Goal: Transaction & Acquisition: Purchase product/service

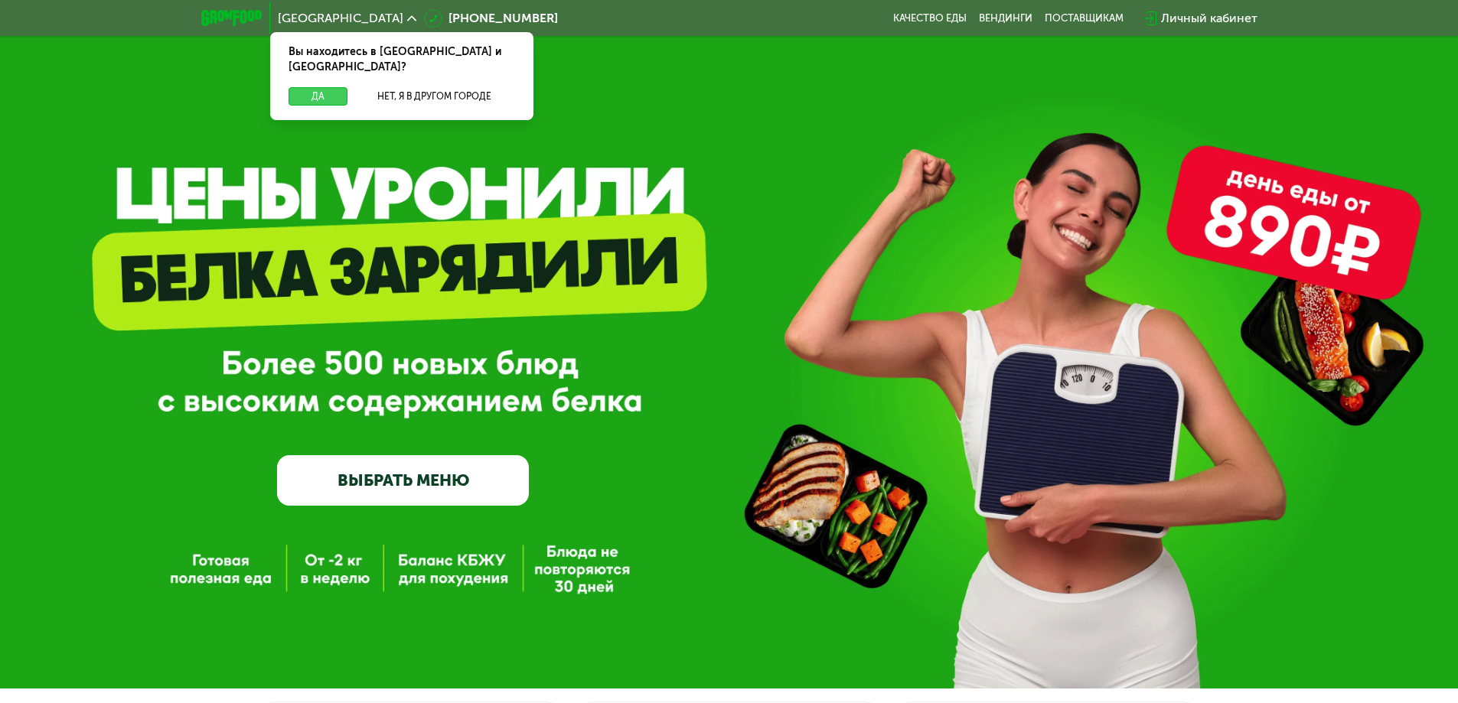
click at [314, 87] on button "Да" at bounding box center [317, 96] width 59 height 18
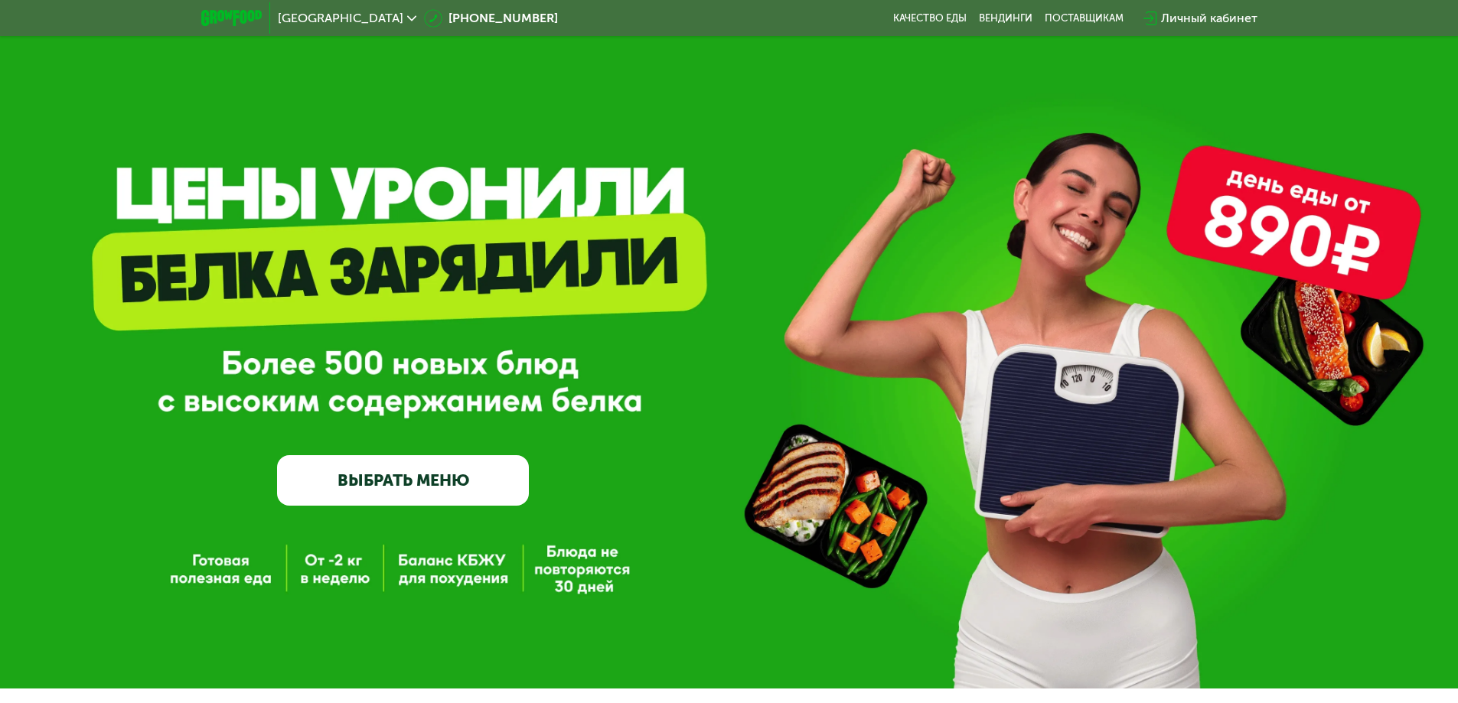
click at [445, 500] on link "ВЫБРАТЬ МЕНЮ" at bounding box center [403, 480] width 252 height 51
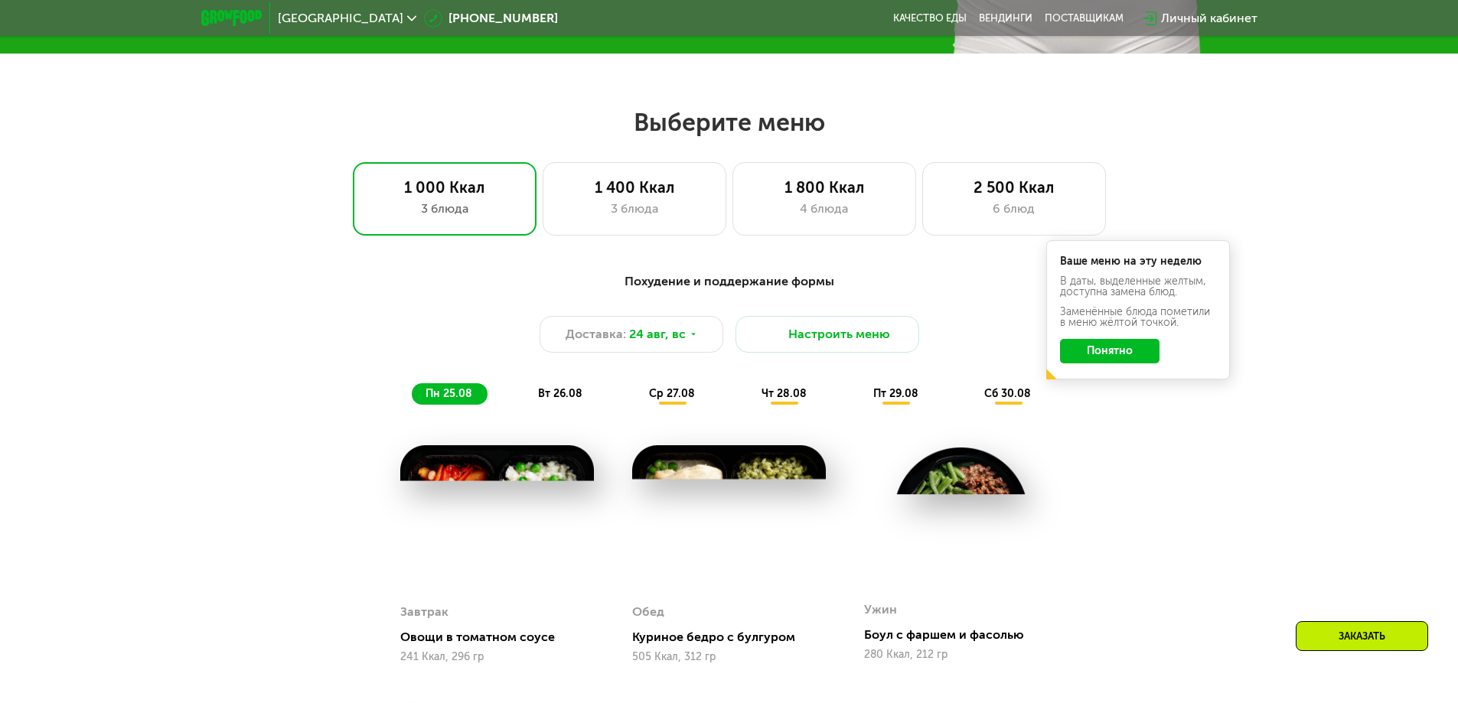
scroll to position [712, 0]
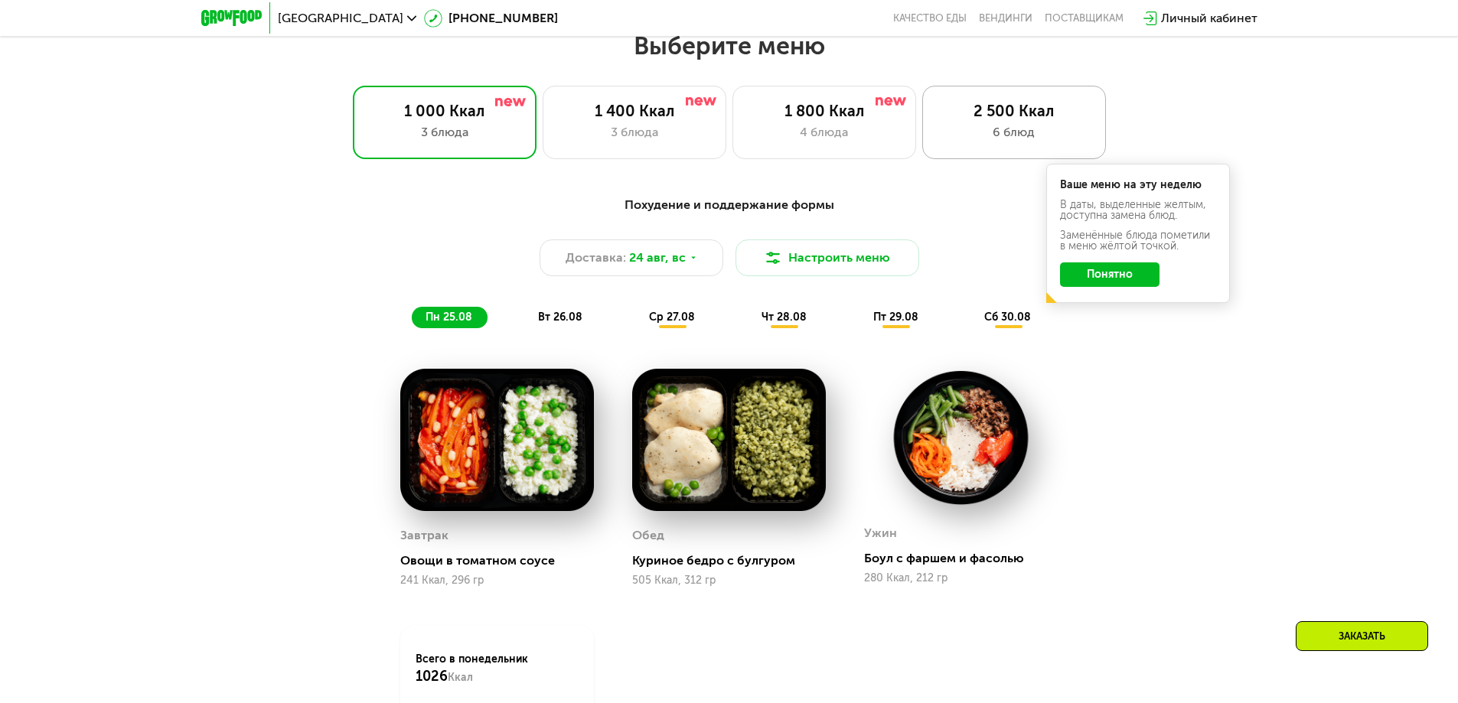
click at [970, 138] on div "6 блюд" at bounding box center [1014, 132] width 152 height 18
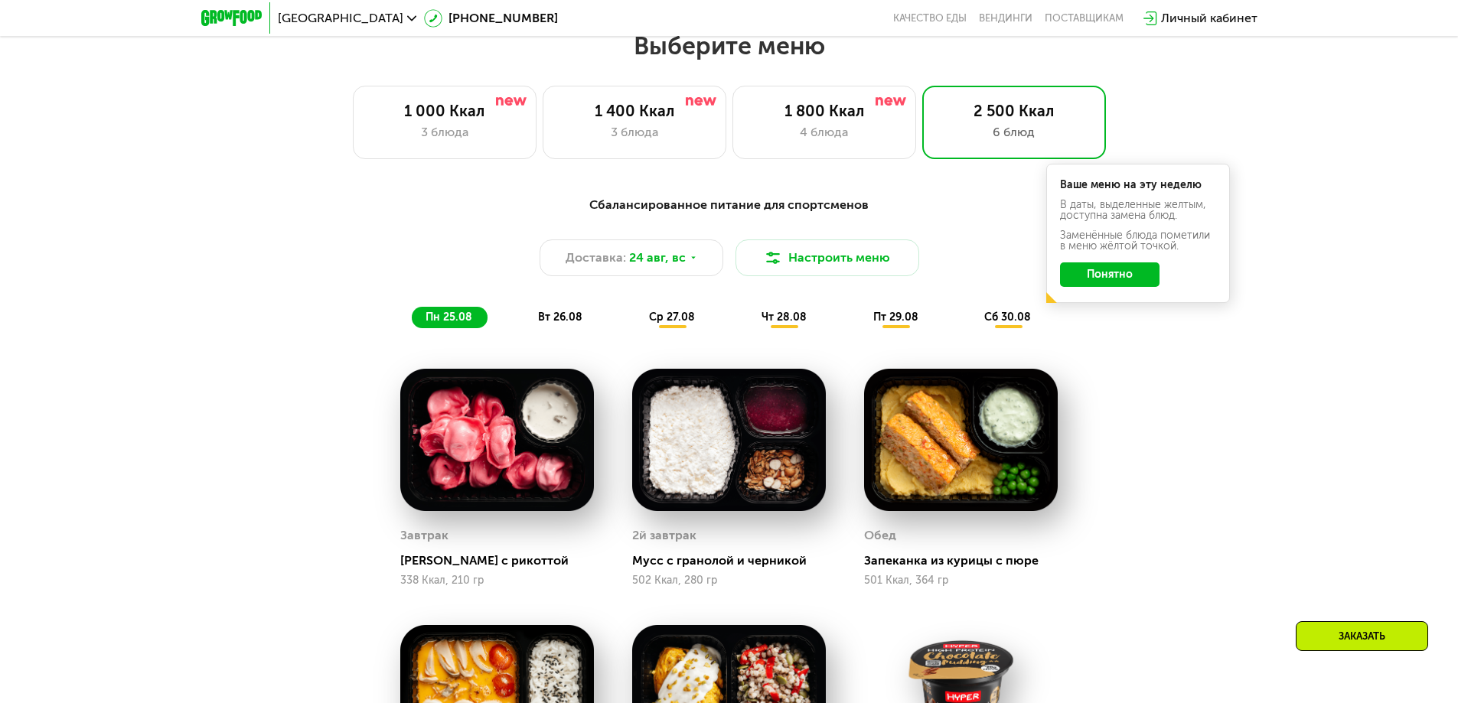
click at [679, 324] on span "ср 27.08" at bounding box center [672, 317] width 46 height 13
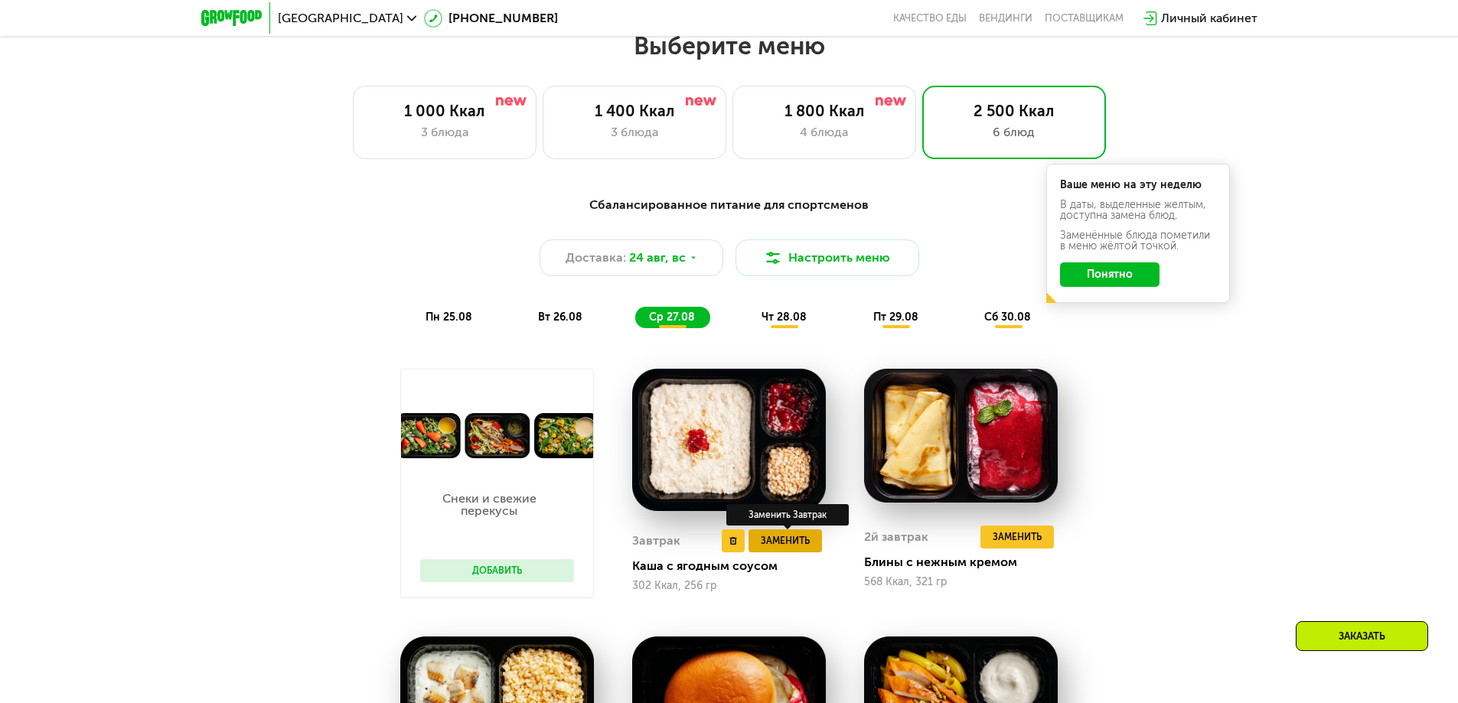
click at [793, 545] on span "Заменить" at bounding box center [785, 540] width 49 height 15
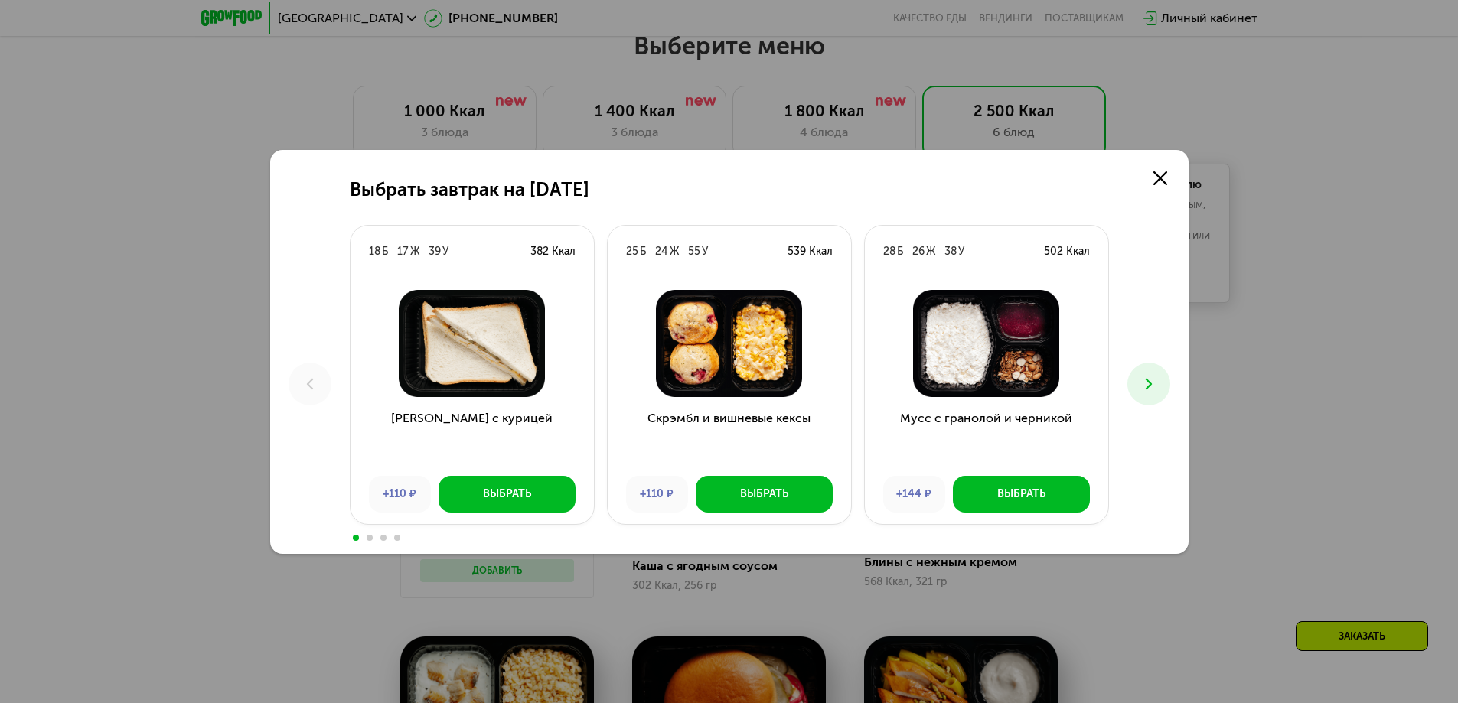
click at [1154, 375] on icon at bounding box center [1148, 384] width 18 height 18
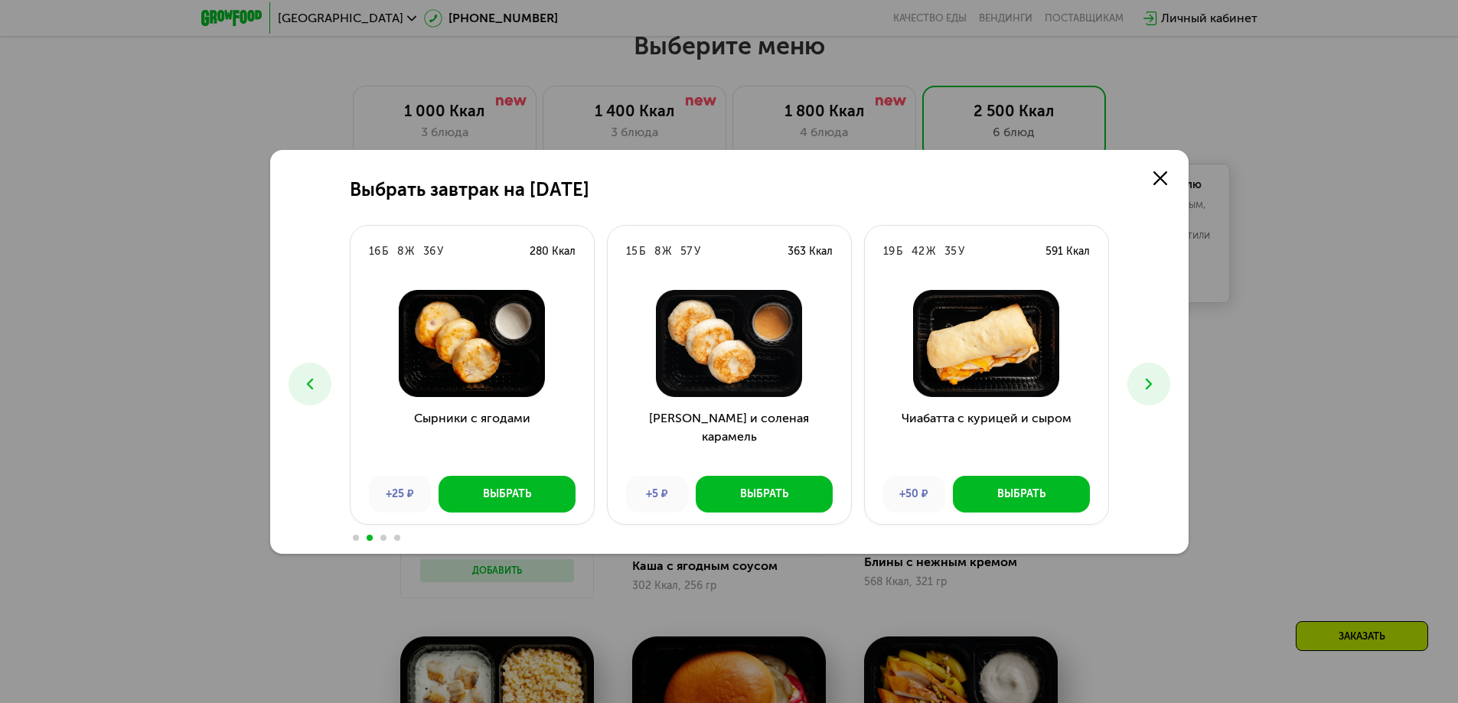
click at [1155, 376] on icon at bounding box center [1148, 384] width 18 height 18
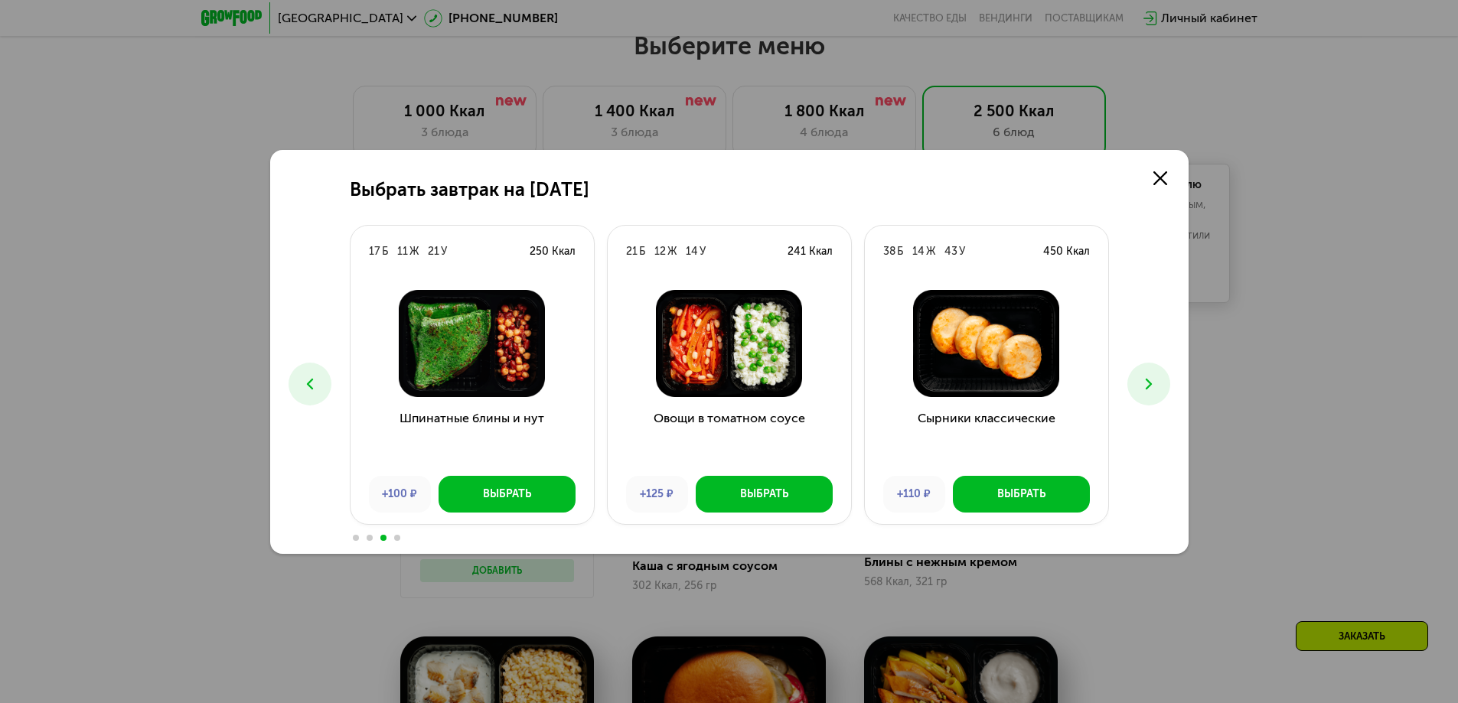
click at [1155, 376] on icon at bounding box center [1148, 384] width 18 height 18
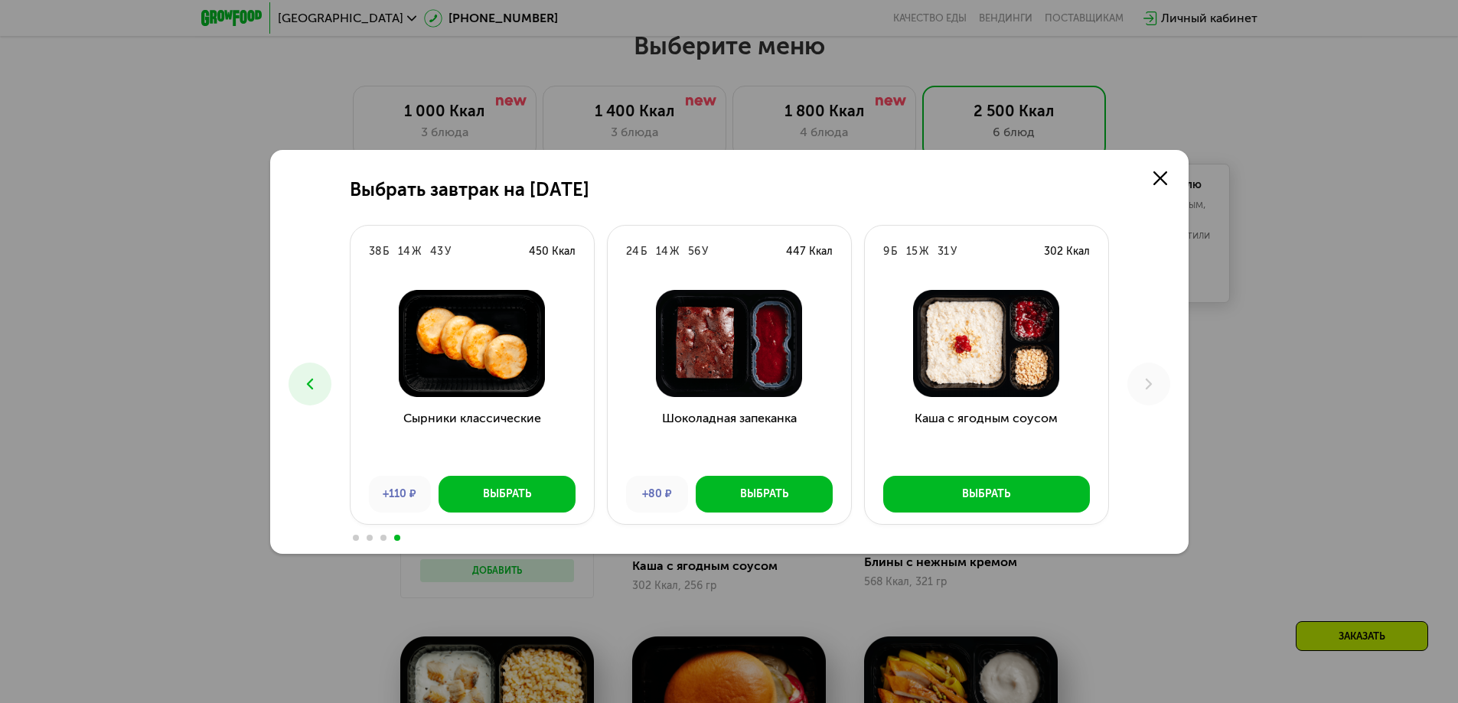
click at [298, 390] on button at bounding box center [309, 384] width 43 height 43
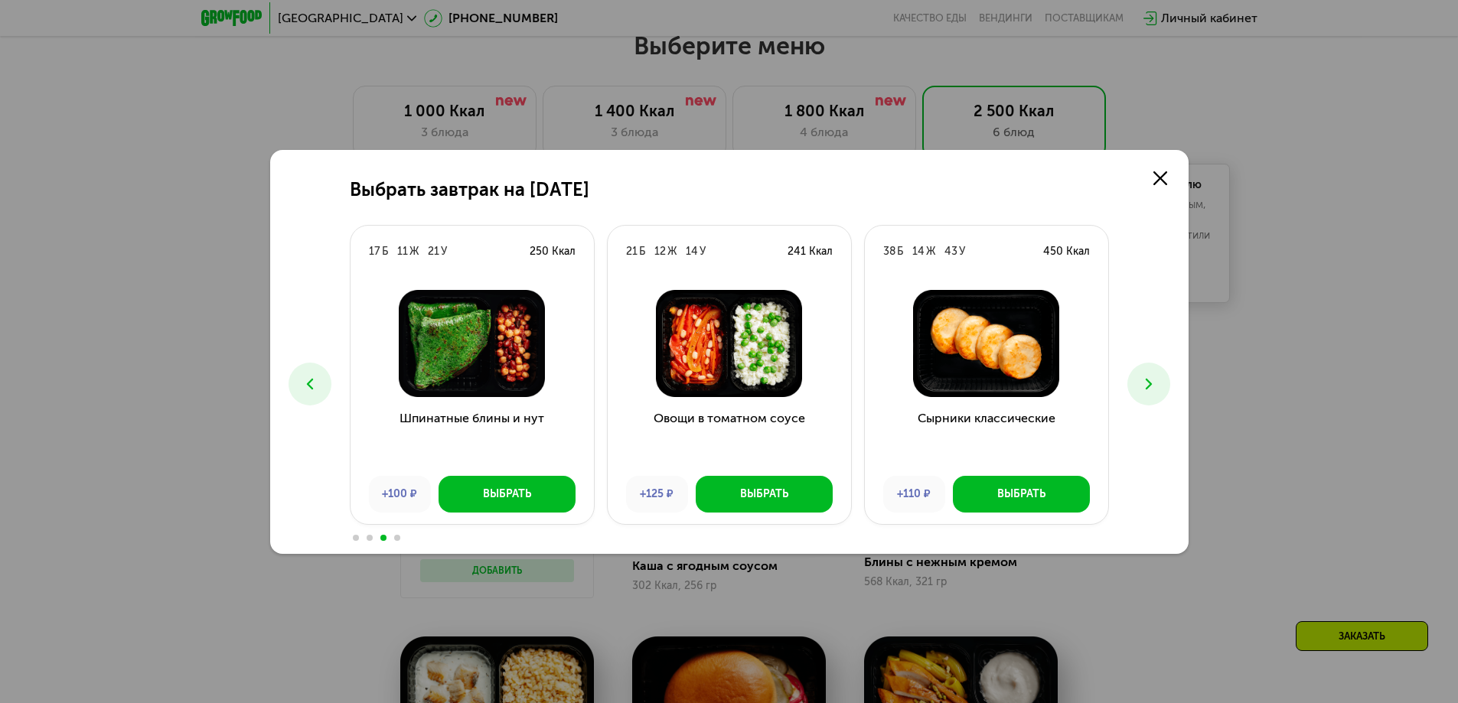
click at [298, 390] on button at bounding box center [309, 384] width 43 height 43
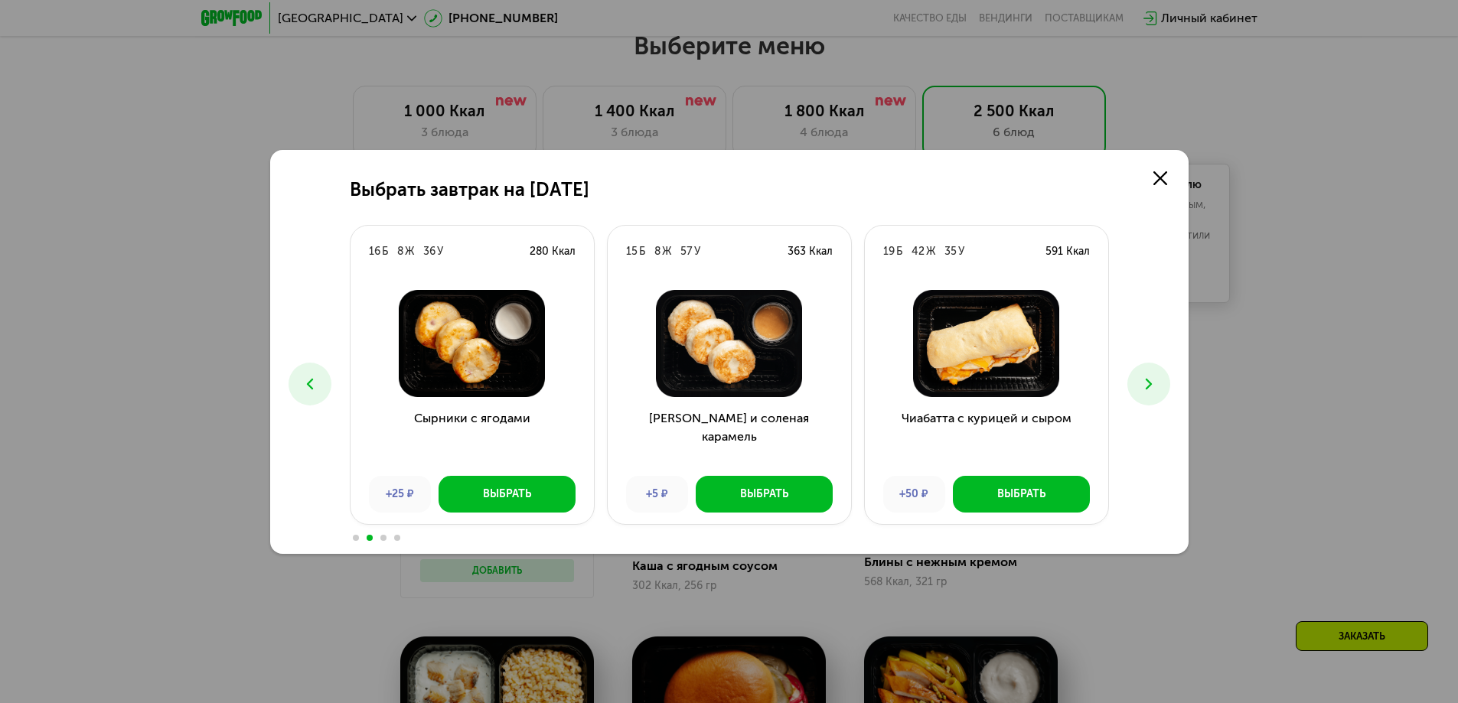
click at [298, 390] on button at bounding box center [309, 384] width 43 height 43
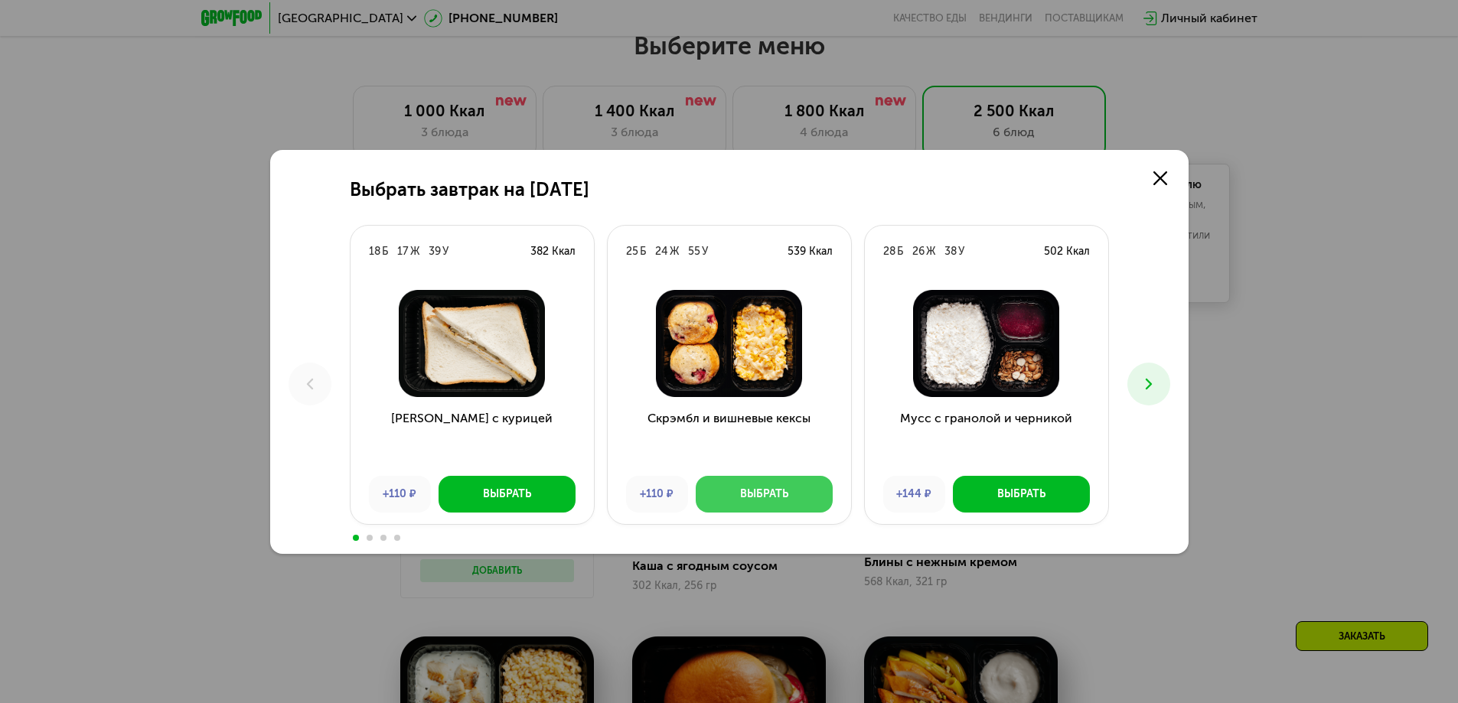
click at [824, 497] on button "Выбрать" at bounding box center [764, 494] width 137 height 37
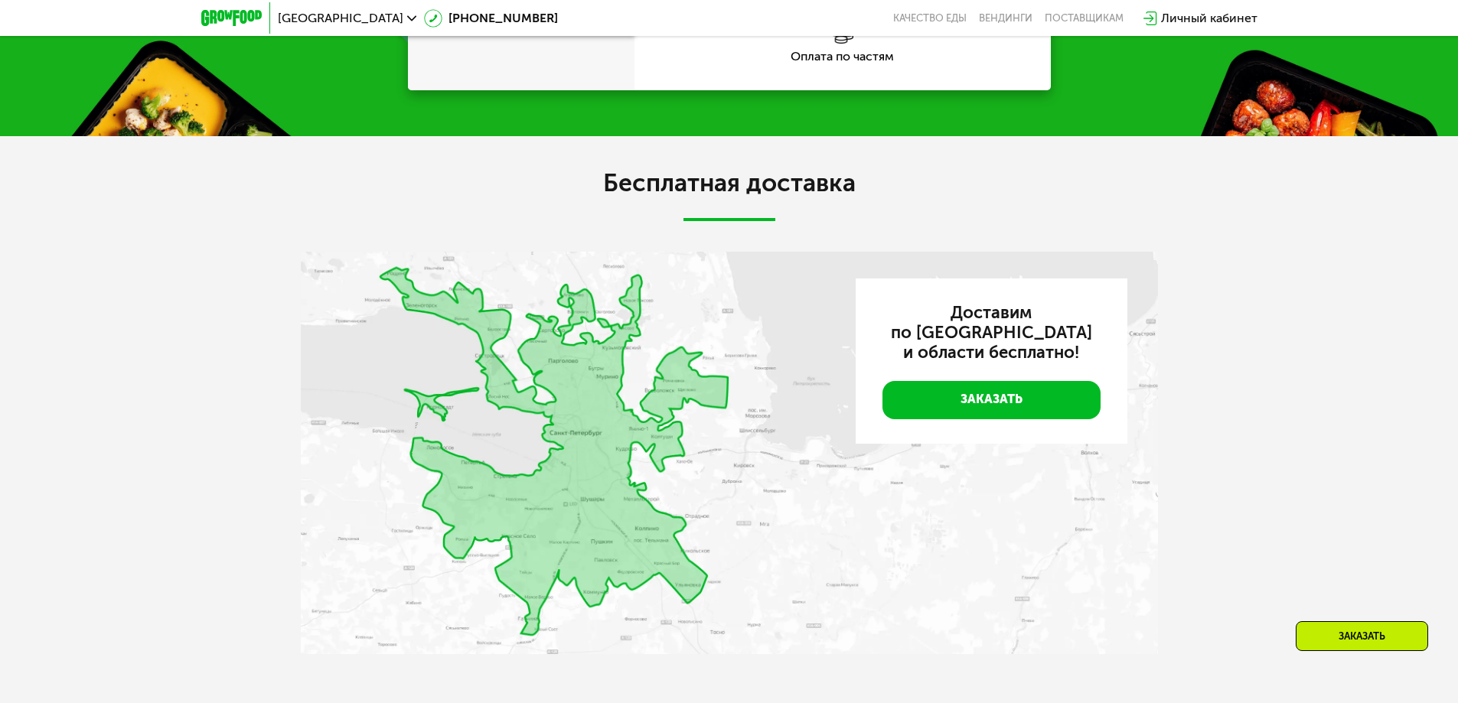
scroll to position [2340, 0]
click at [320, 13] on span "[GEOGRAPHIC_DATA]" at bounding box center [340, 18] width 125 height 12
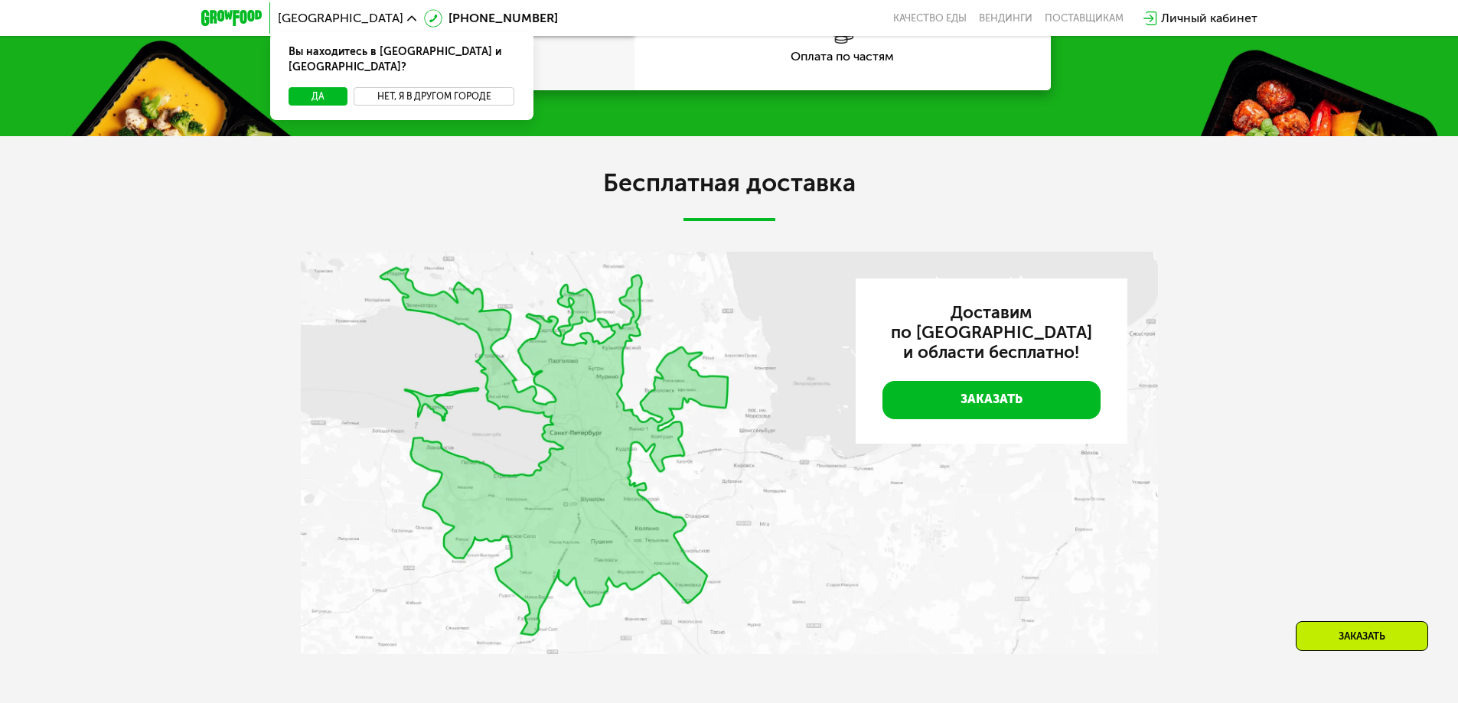
click at [422, 87] on button "Нет, я в другом городе" at bounding box center [434, 96] width 161 height 18
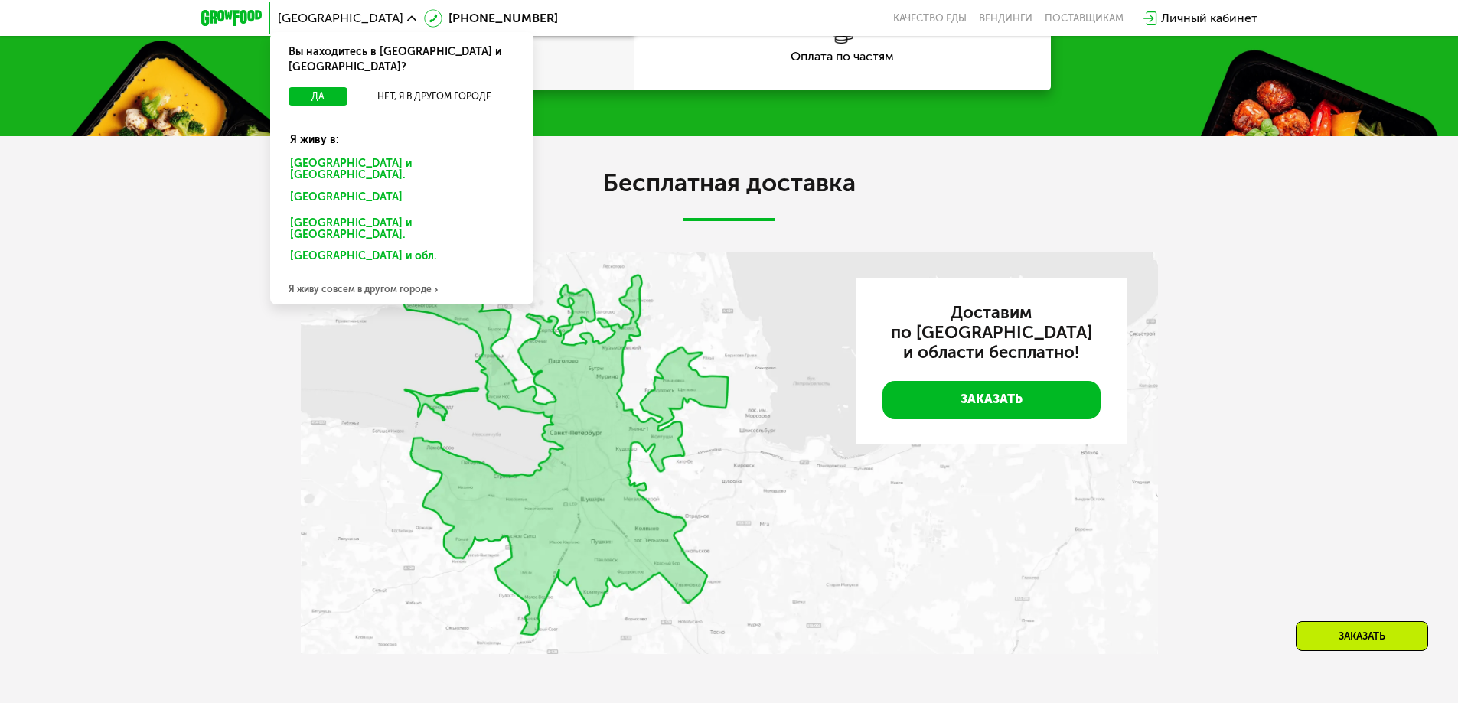
click at [151, 219] on div "Бесплатная доставка Доставим по [GEOGRAPHIC_DATA] и области бесплатно! Заказать" at bounding box center [729, 419] width 1458 height 567
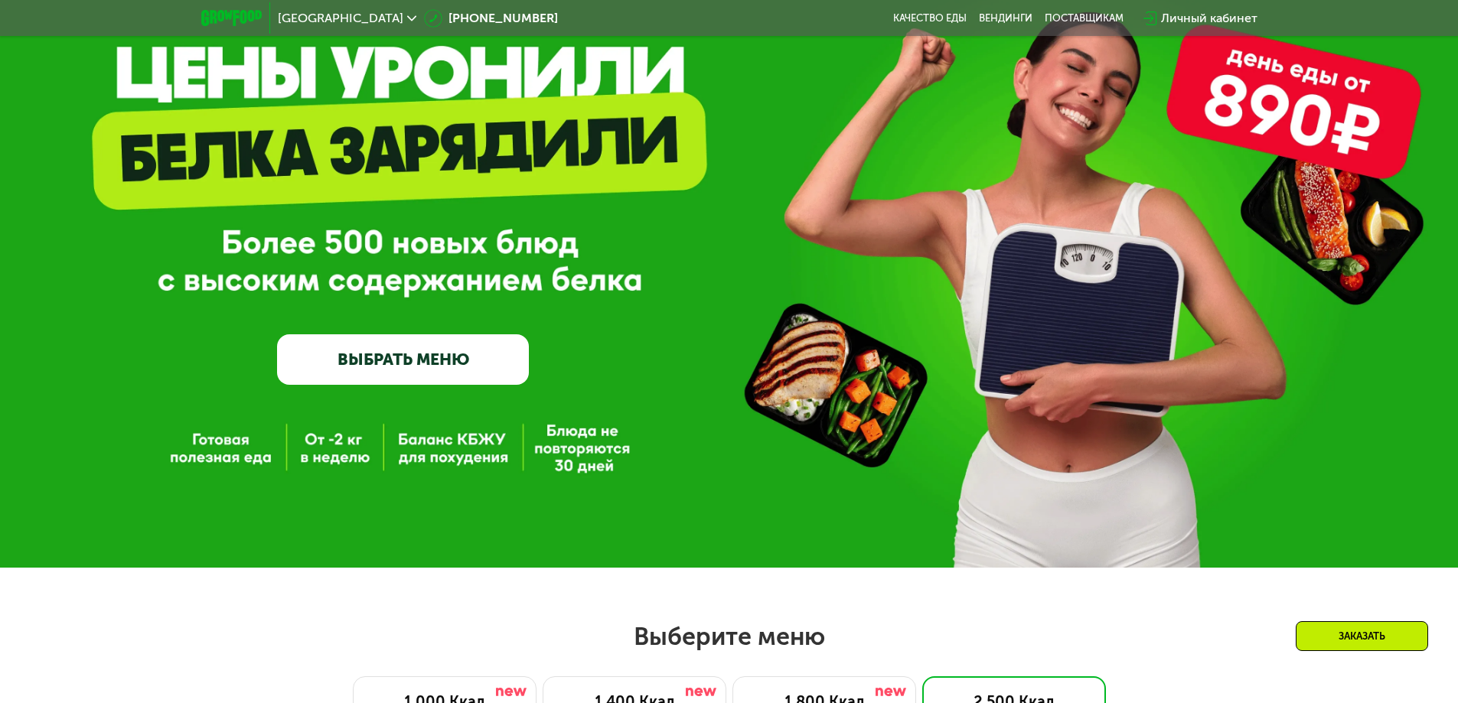
scroll to position [44, 0]
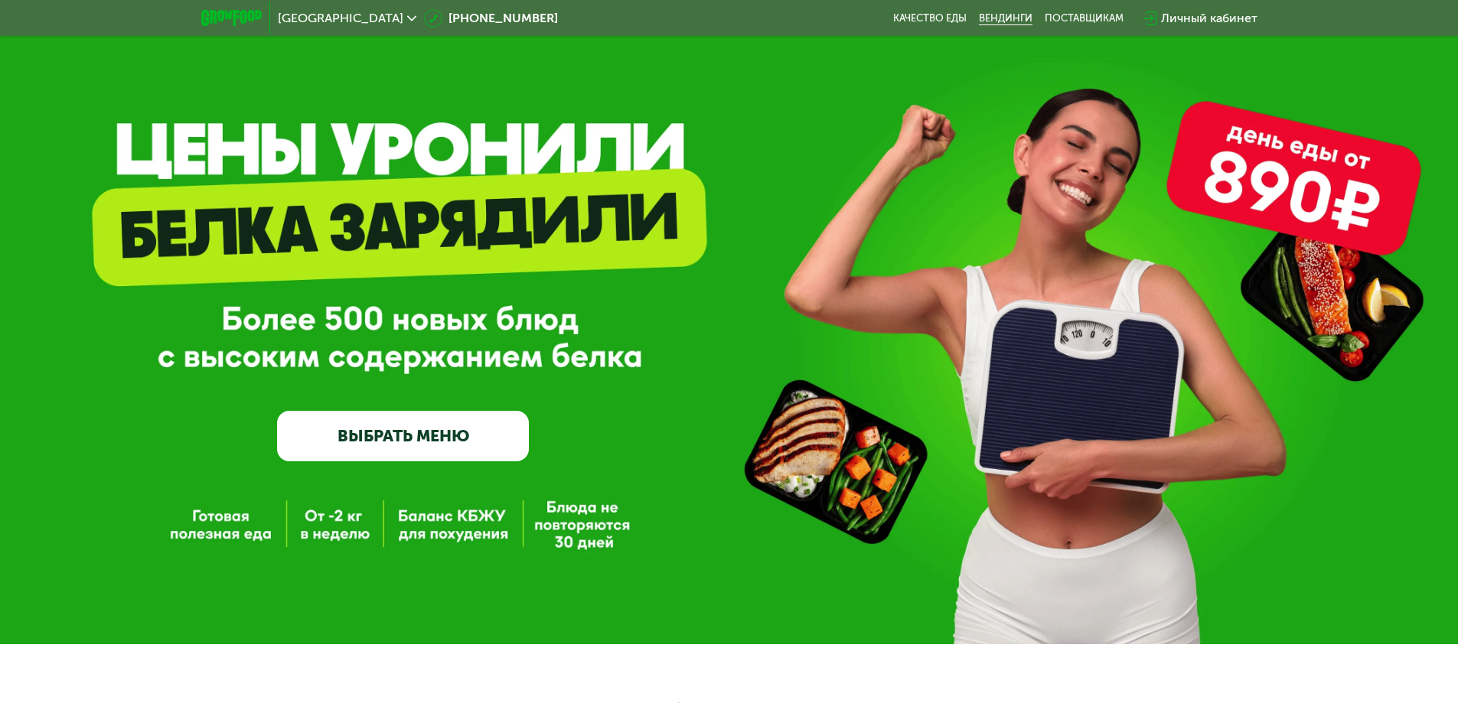
click at [1020, 15] on link "Вендинги" at bounding box center [1006, 18] width 54 height 12
click at [1066, 14] on div "поставщикам" at bounding box center [1083, 18] width 79 height 12
click at [1055, 15] on div "поставщикам" at bounding box center [1083, 18] width 79 height 12
click at [1095, 15] on div "поставщикам" at bounding box center [1083, 18] width 79 height 12
click at [1096, 17] on div "поставщикам" at bounding box center [1083, 18] width 79 height 12
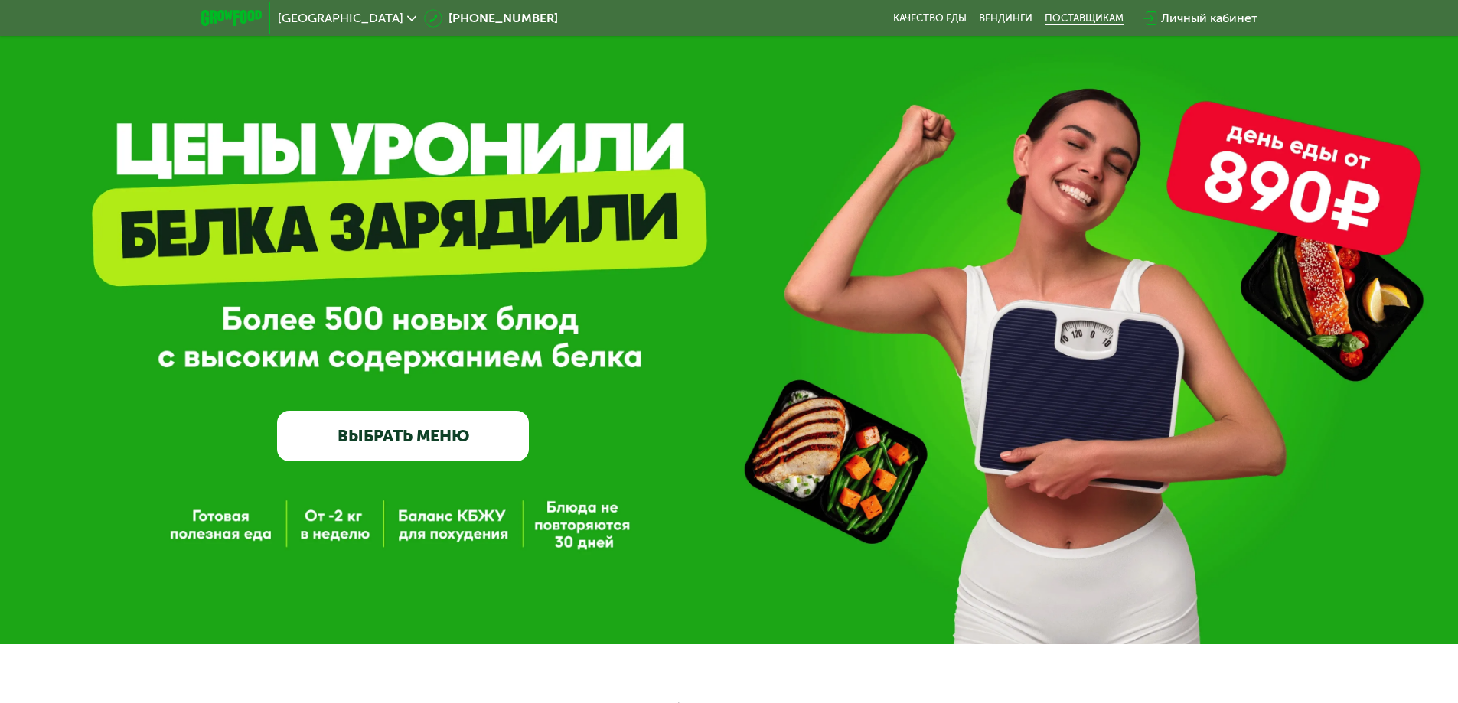
click at [1096, 21] on div "поставщикам" at bounding box center [1083, 18] width 79 height 12
click at [1087, 17] on div "поставщикам" at bounding box center [1083, 18] width 79 height 12
click at [1087, 16] on div "поставщикам" at bounding box center [1083, 18] width 79 height 12
click at [1197, 14] on div "Личный кабинет" at bounding box center [1209, 18] width 96 height 18
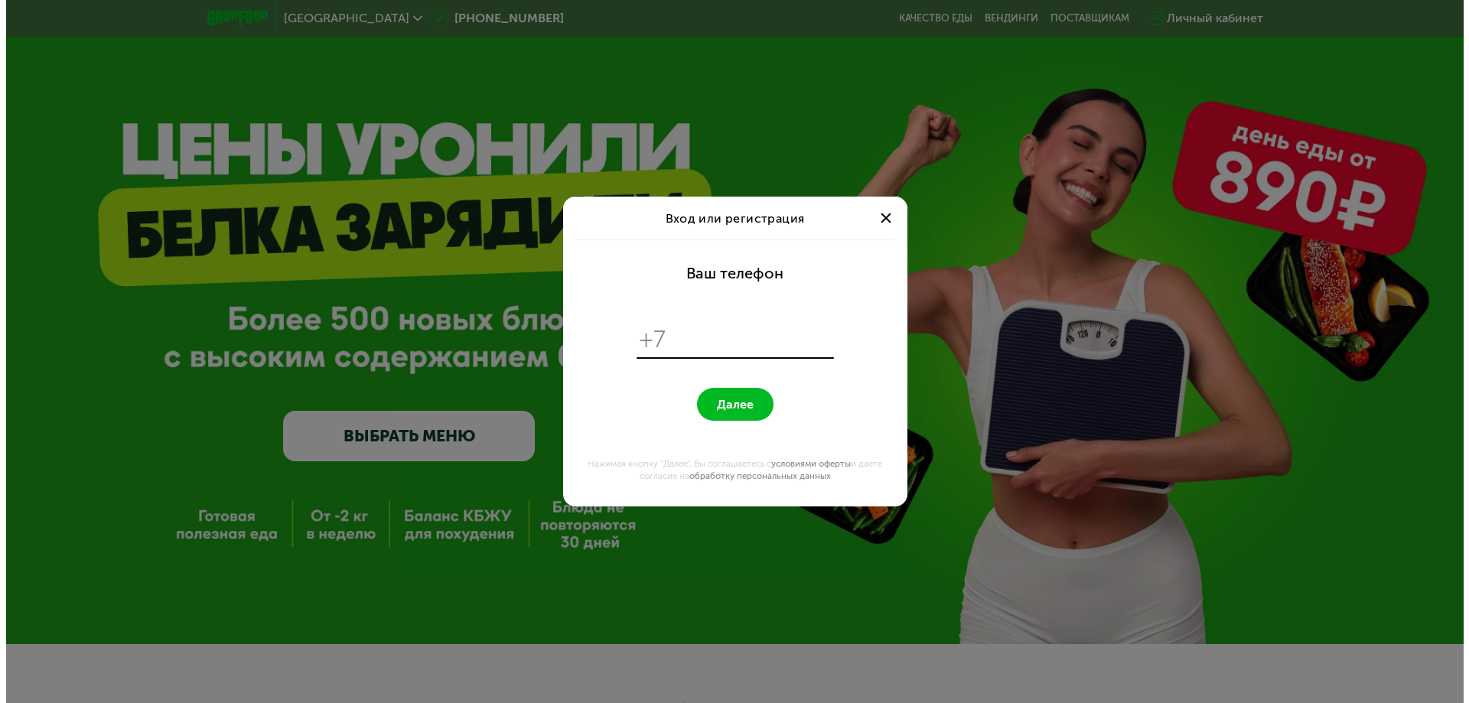
scroll to position [0, 0]
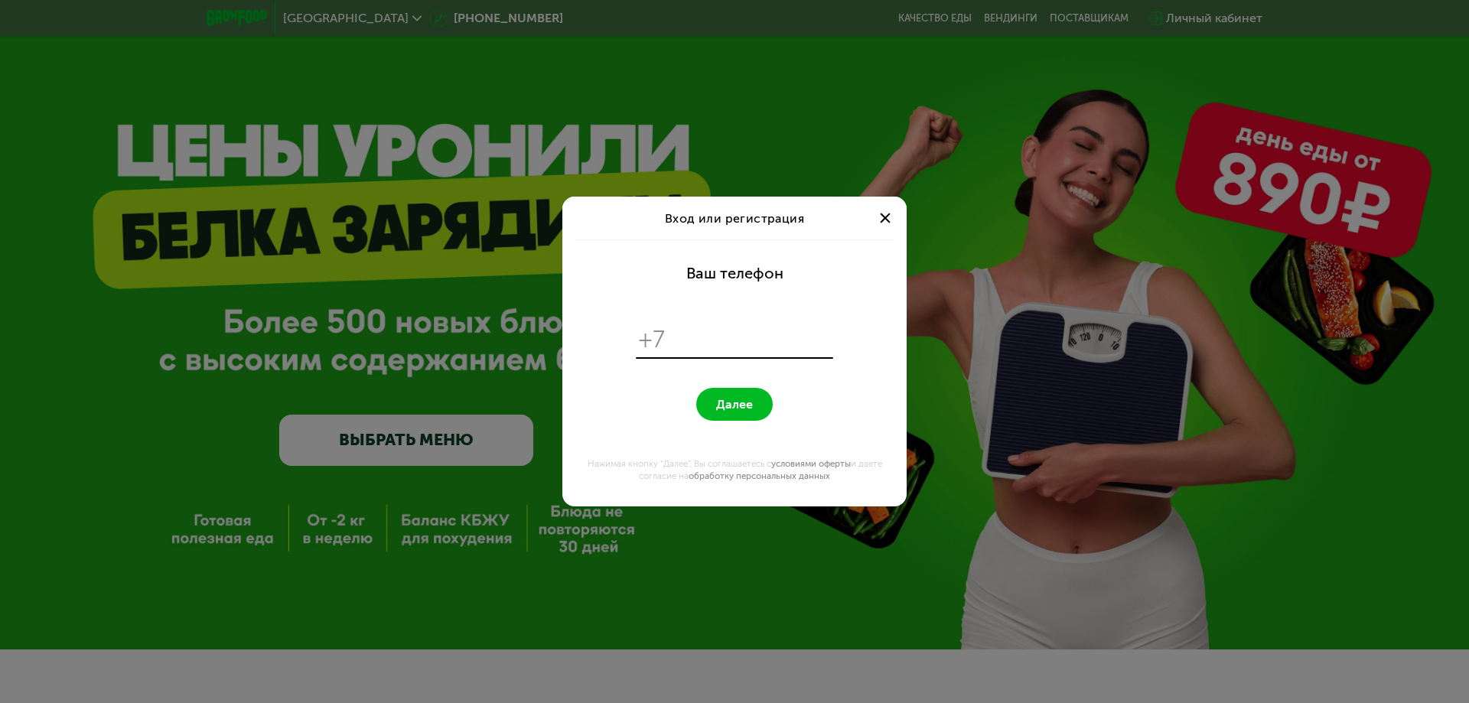
click at [882, 217] on div at bounding box center [885, 218] width 18 height 18
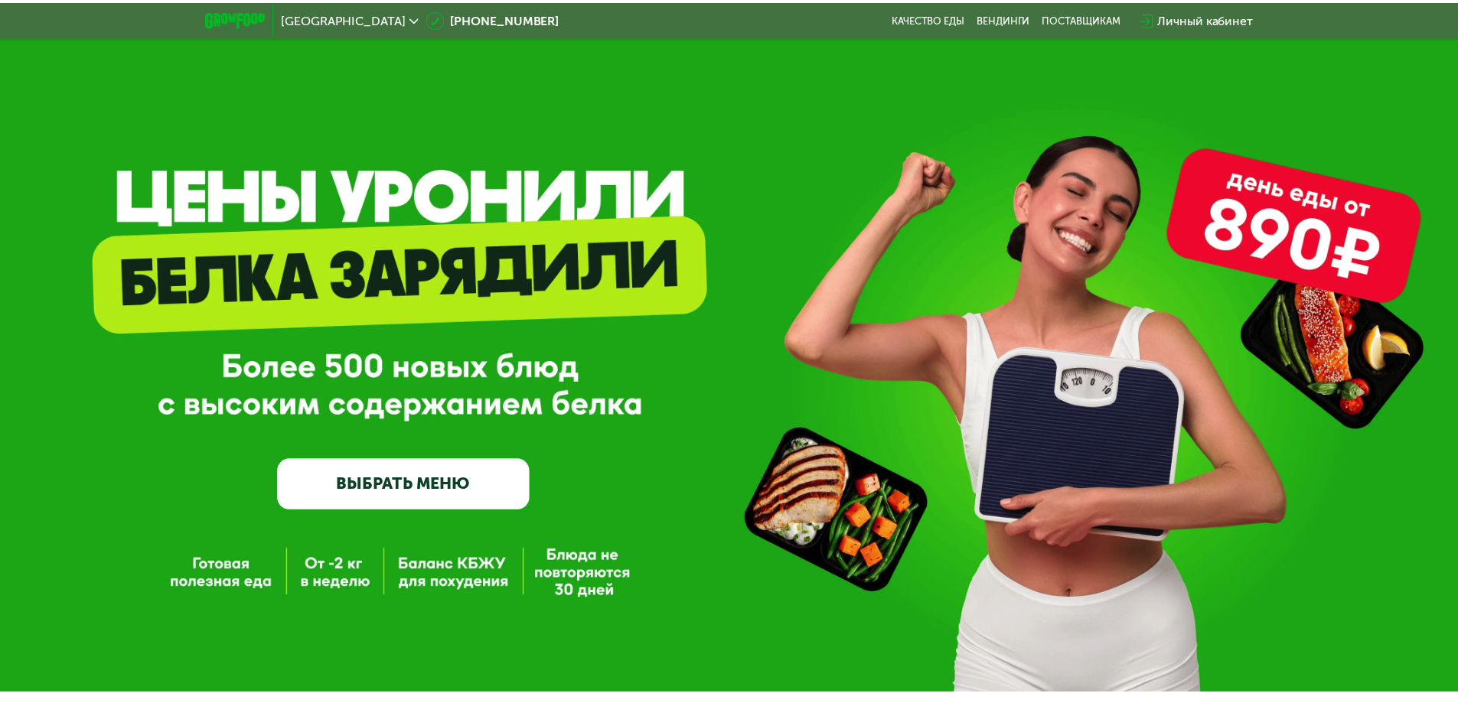
scroll to position [44, 0]
